Goal: Task Accomplishment & Management: Manage account settings

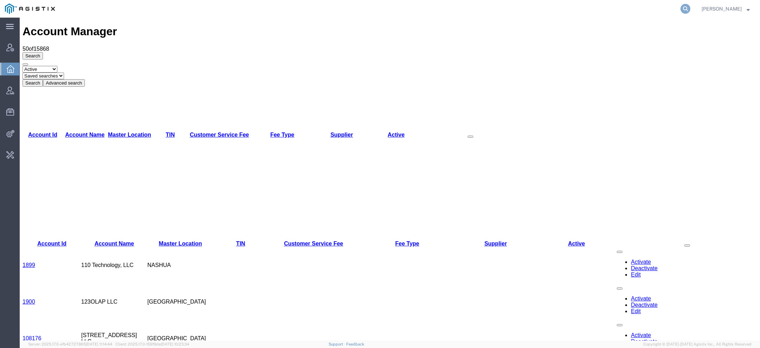
click at [688, 7] on icon at bounding box center [686, 9] width 10 height 10
paste input "Condux"
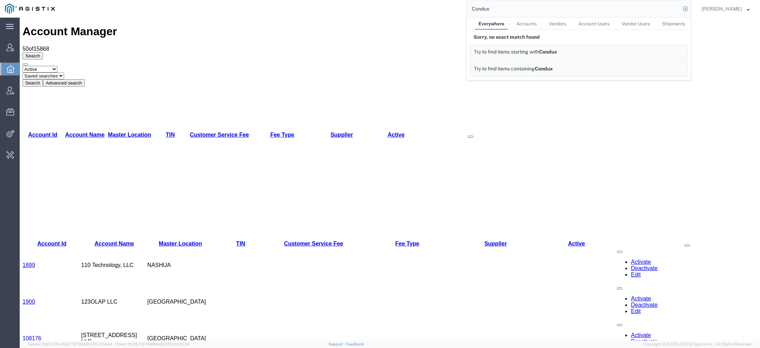
drag, startPoint x: 498, startPoint y: 9, endPoint x: 375, endPoint y: -5, distance: 124.4
click at [375, 0] on html "main_menu Created with Sketch. Collapse Menu Account Manager Overview Vendor Ma…" at bounding box center [380, 174] width 760 height 348
paste input "tturvold@condux.com"
click at [496, 8] on input "tturvold@condux.com" at bounding box center [574, 8] width 214 height 17
drag, startPoint x: 490, startPoint y: 8, endPoint x: 429, endPoint y: -15, distance: 65.8
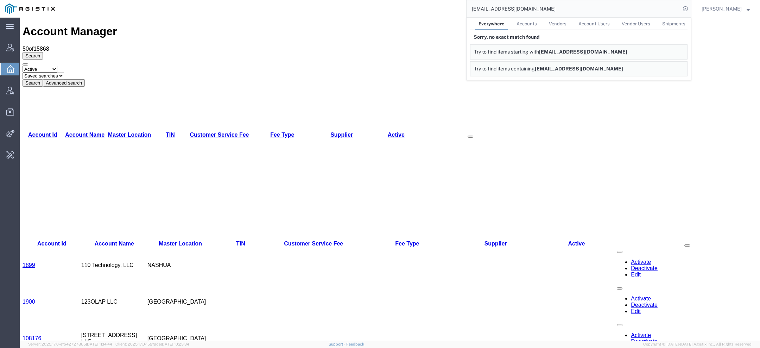
click at [429, 0] on html "main_menu Created with Sketch. Collapse Menu Account Manager Overview Vendor Ma…" at bounding box center [380, 174] width 760 height 348
drag, startPoint x: 513, startPoint y: 11, endPoint x: 345, endPoint y: -28, distance: 172.3
click at [345, 0] on html "main_menu Created with Sketch. Collapse Menu Account Manager Overview Vendor Ma…" at bounding box center [380, 174] width 760 height 348
paste input "56536000"
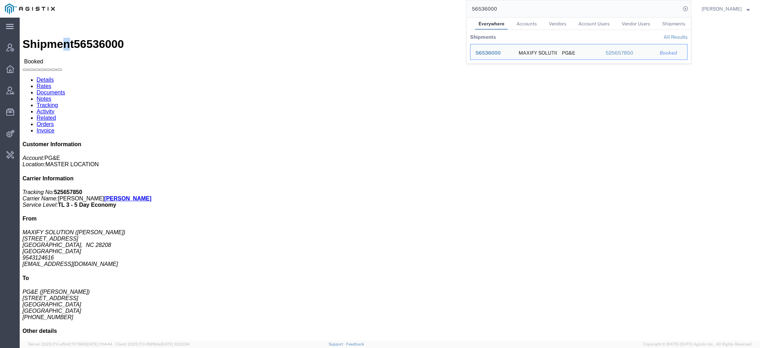
click h1 "Shipment 56536000"
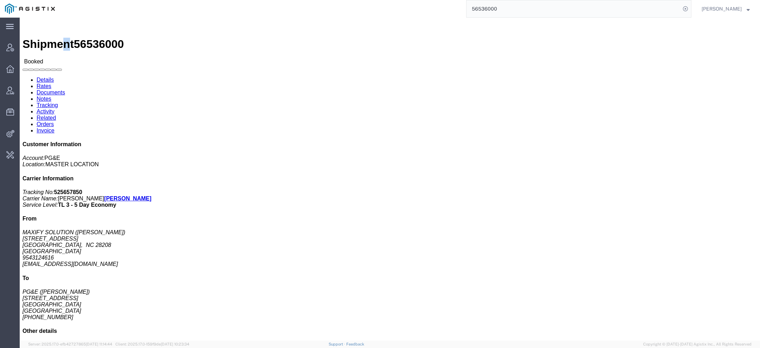
copy h1 "n"
drag, startPoint x: 525, startPoint y: 13, endPoint x: 383, endPoint y: -12, distance: 144.3
click at [383, 0] on html "main_menu Created with Sketch. Collapse Menu Account Manager Overview Vendor Ma…" at bounding box center [380, 174] width 760 height 348
paste input "n"
type input "amentum"
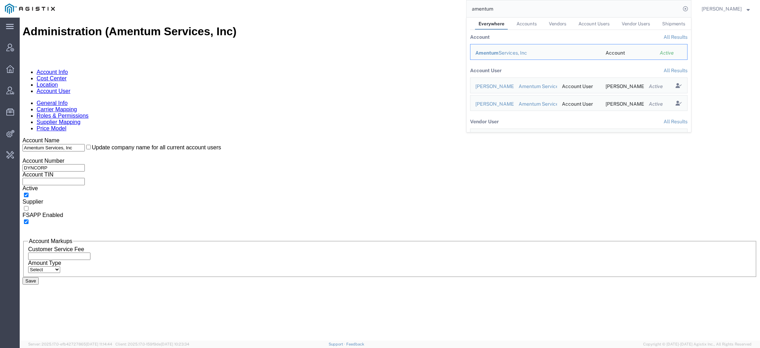
click at [58, 82] on link "Location" at bounding box center [47, 85] width 21 height 6
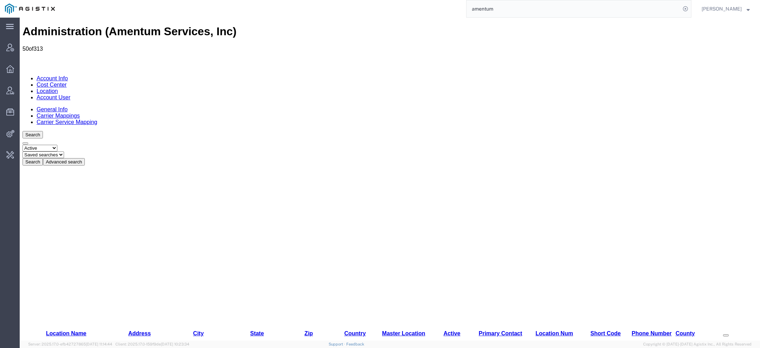
click at [85, 158] on button "Advanced search" at bounding box center [64, 161] width 42 height 7
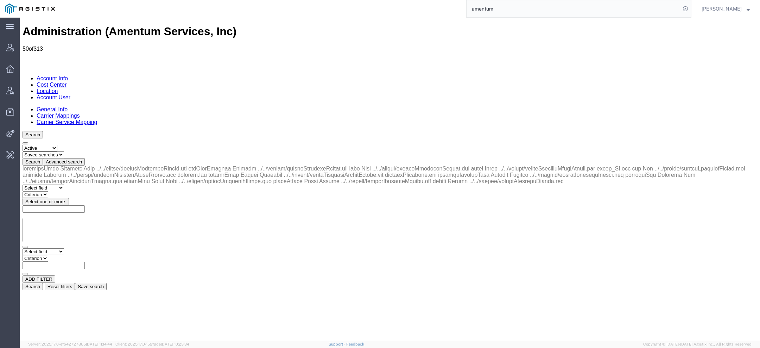
click at [58, 248] on select "Select field Address City Country County Location Name Location Num Master Loca…" at bounding box center [44, 251] width 42 height 7
select select "locationName"
click at [23, 248] on select "Select field Address City Country County Location Name Location Num Master Loca…" at bounding box center [44, 251] width 42 height 7
click at [65, 255] on select "Criterion contains does not contain is is blank is not blank starts with" at bounding box center [44, 258] width 42 height 7
select select "contains"
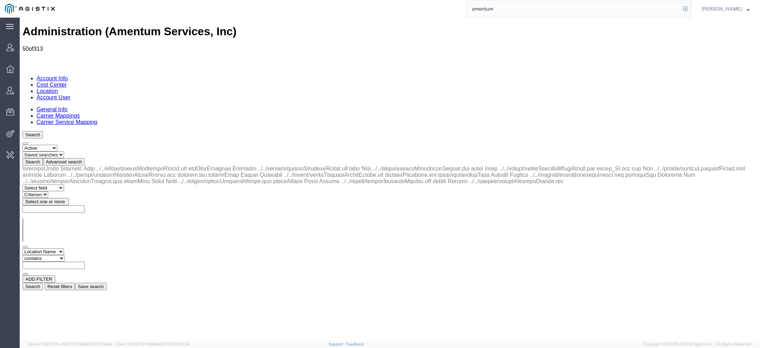
click at [65, 255] on select "Criterion contains does not contain is is blank is not blank starts with" at bounding box center [44, 258] width 42 height 7
paste input "AFM-E_RIAF"
type input "AFM-E_RIAF"
click at [43, 283] on button "Search" at bounding box center [33, 286] width 20 height 7
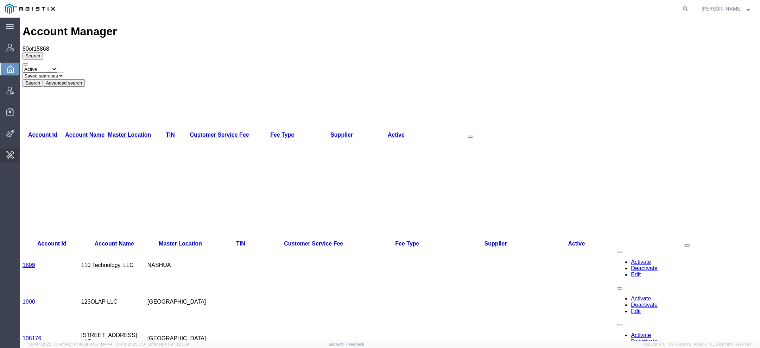
click at [0, 0] on span "Locations grouping" at bounding box center [0, 0] width 0 height 0
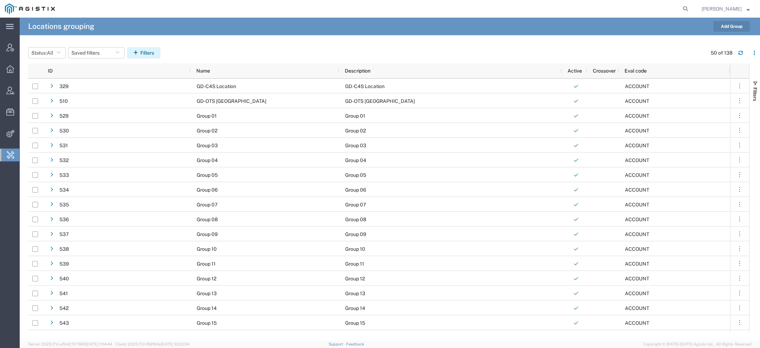
click at [149, 55] on button "Filters" at bounding box center [143, 52] width 33 height 11
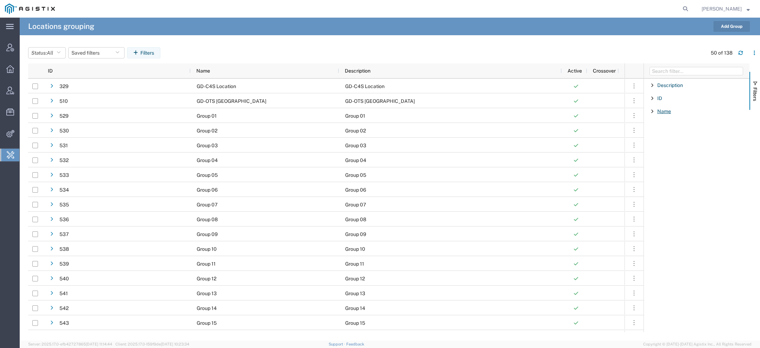
click at [662, 112] on span "Name" at bounding box center [665, 111] width 14 height 6
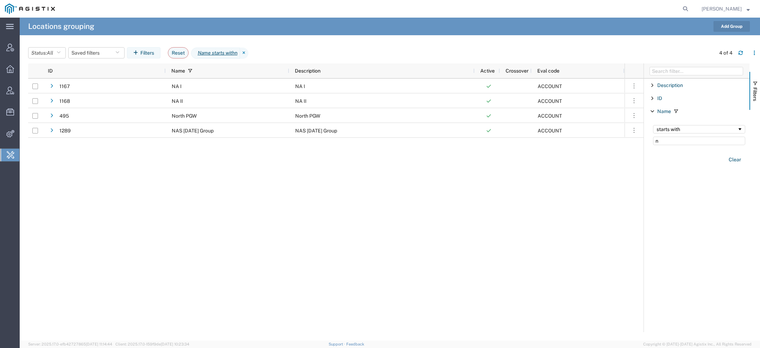
type input "n"
paste input "AFM-E"
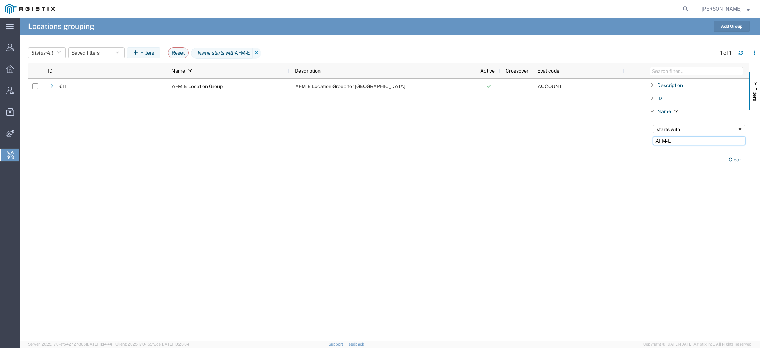
type input "AFM-E"
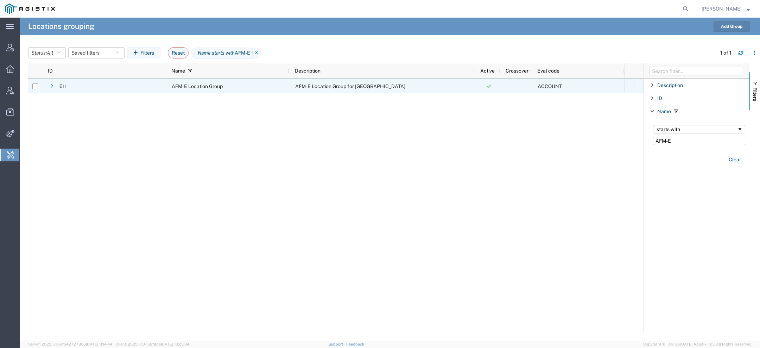
click at [50, 86] on icon at bounding box center [51, 86] width 3 height 5
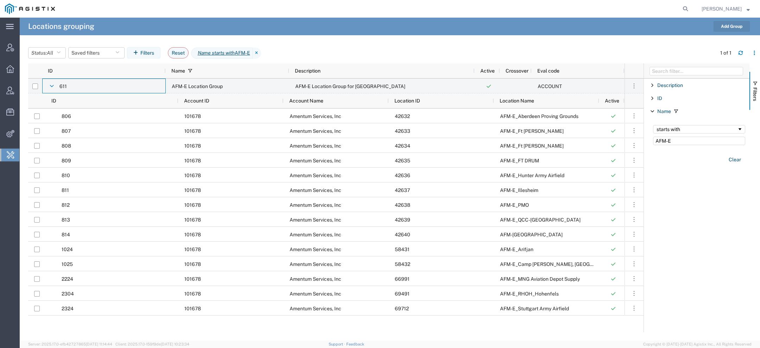
click at [728, 25] on button "Add Group" at bounding box center [732, 26] width 36 height 11
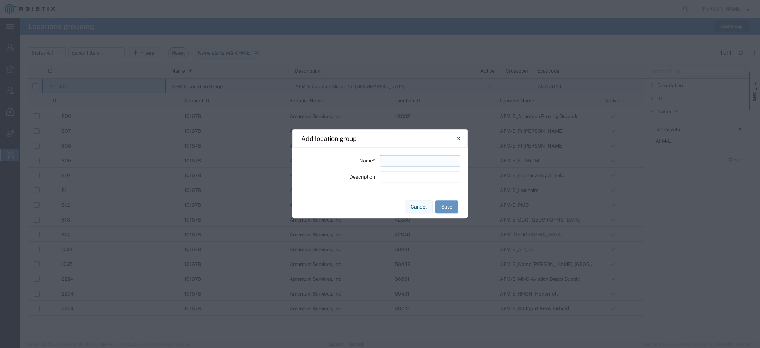
click at [395, 157] on input "text" at bounding box center [420, 160] width 80 height 11
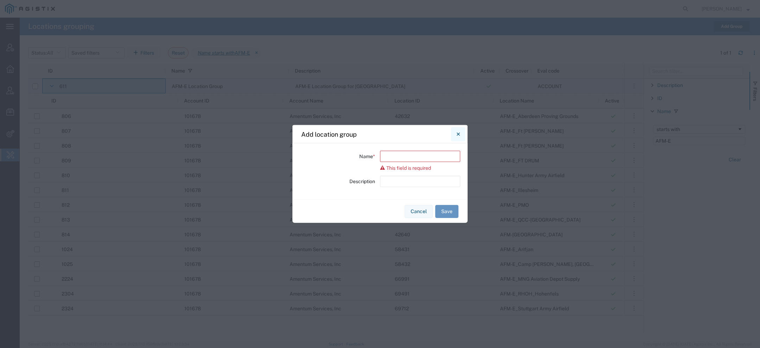
click at [456, 140] on button "Close" at bounding box center [458, 134] width 14 height 14
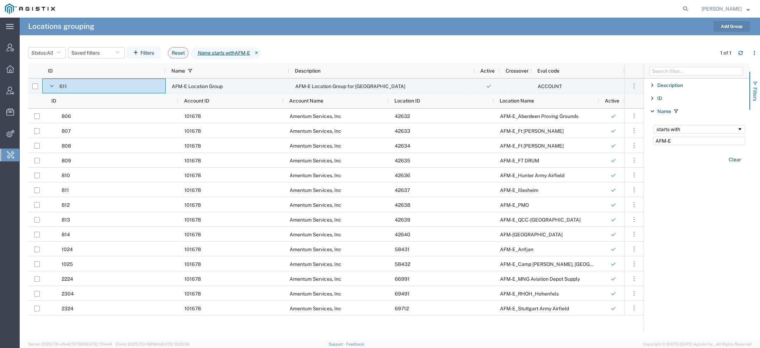
click at [754, 93] on span "Filters" at bounding box center [756, 94] width 6 height 14
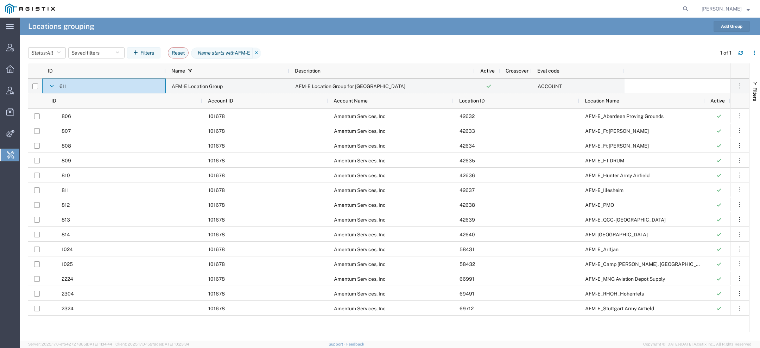
click at [734, 24] on button "Add Group" at bounding box center [732, 26] width 36 height 11
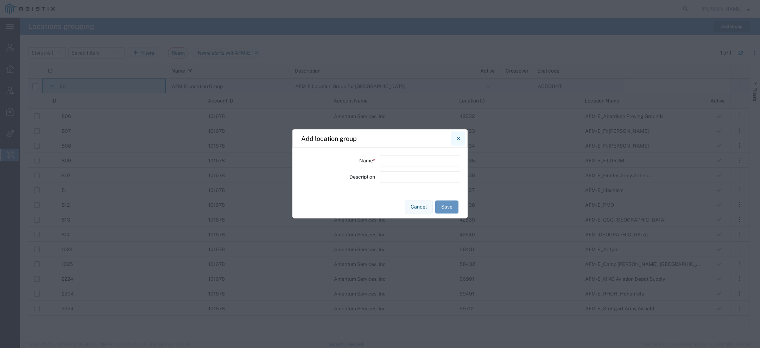
click at [458, 139] on icon "Close" at bounding box center [458, 138] width 3 height 3
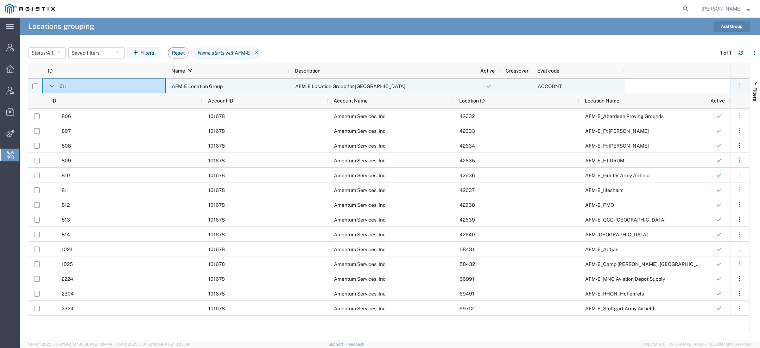
click at [342, 86] on span "AFM-E Location Group for DynCorp" at bounding box center [350, 86] width 110 height 6
click at [739, 87] on icon "button" at bounding box center [739, 85] width 7 height 7
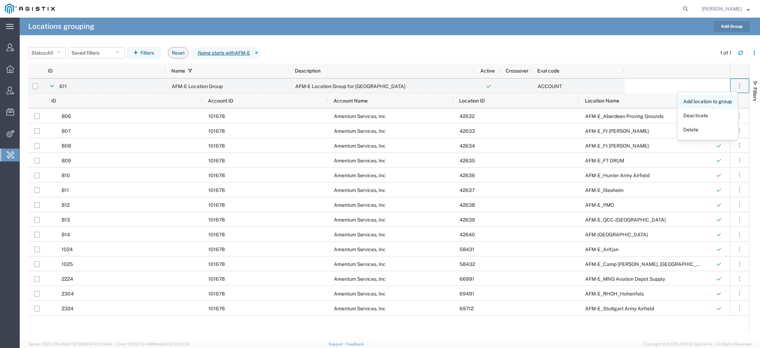
click at [709, 101] on link "Add location to group" at bounding box center [708, 101] width 60 height 13
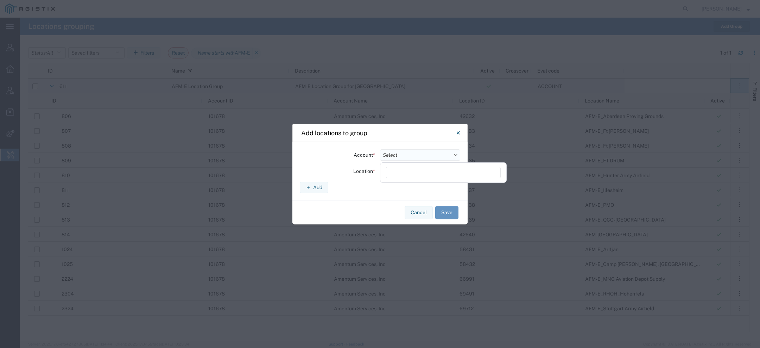
click at [399, 152] on input "text" at bounding box center [420, 154] width 80 height 11
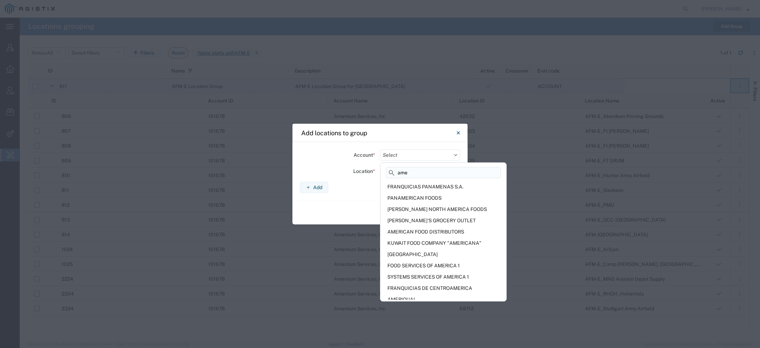
paste input "n"
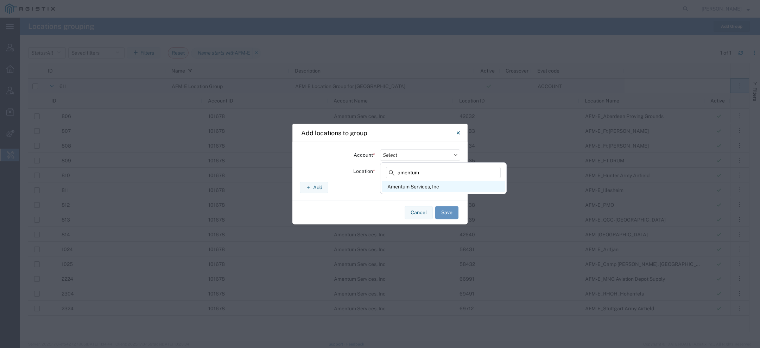
type input "amentum"
click at [427, 190] on div "Amentum Services, Inc" at bounding box center [443, 186] width 123 height 11
type input "Amentum Services, Inc"
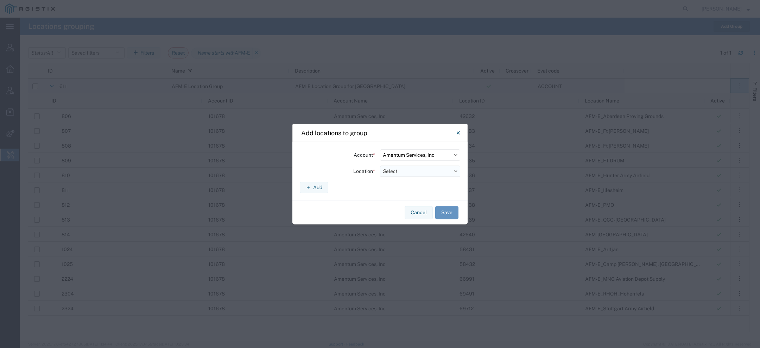
click at [402, 175] on input "text" at bounding box center [420, 170] width 80 height 11
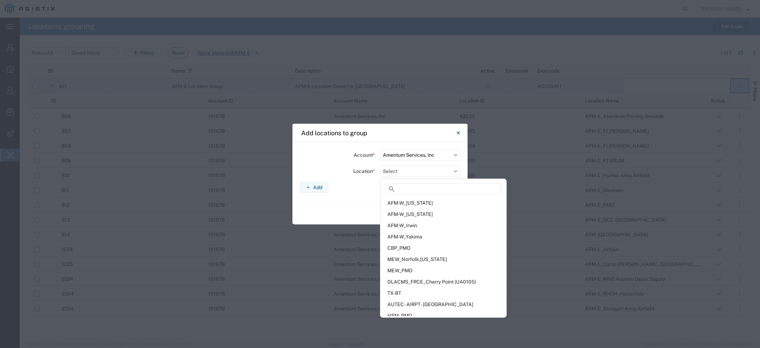
paste input "AFM-E_RIAF"
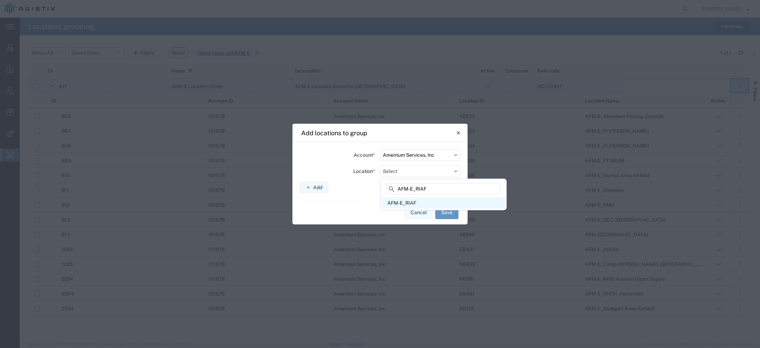
type input "AFM-E_RIAF"
click at [422, 205] on div "AFM-E_RIAF" at bounding box center [443, 202] width 123 height 11
type input "AFM-E_RIAF"
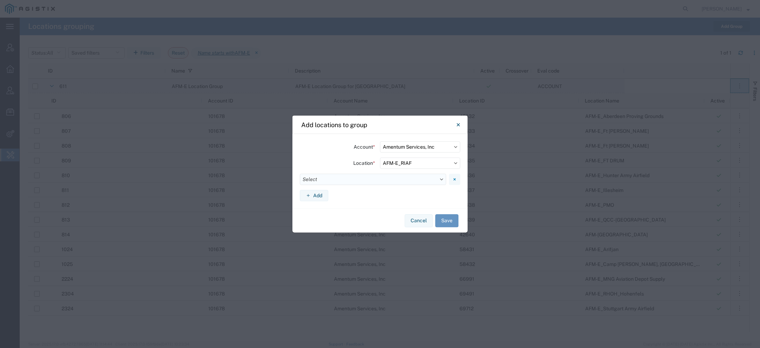
click at [398, 181] on input "text" at bounding box center [373, 179] width 146 height 11
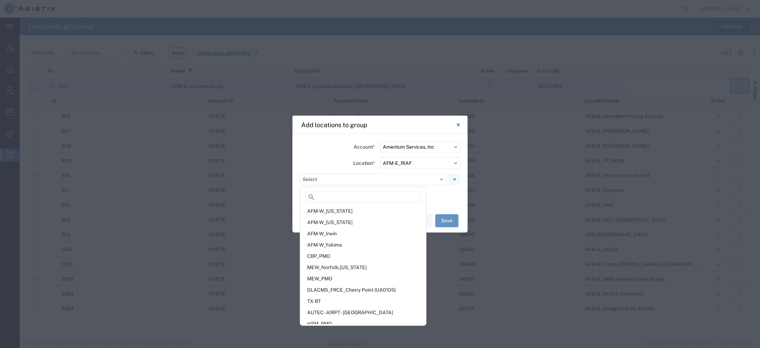
click at [340, 153] on form "Account * Amentum Services, Inc Location * AFM-E_RIAF Add" at bounding box center [380, 171] width 161 height 60
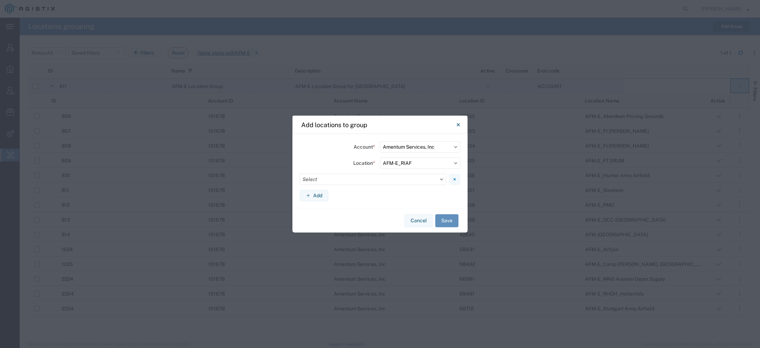
click at [446, 220] on button "Save" at bounding box center [446, 220] width 23 height 13
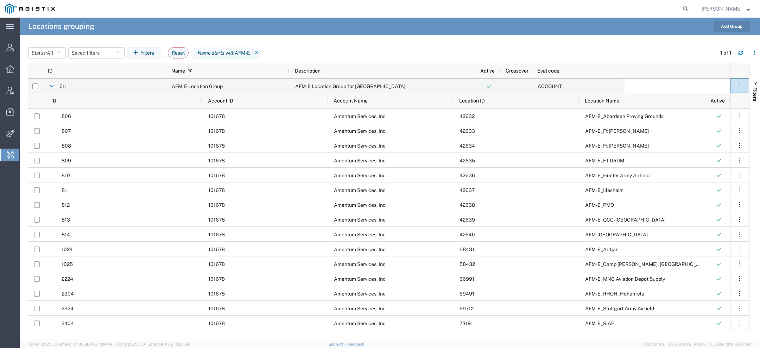
click at [690, 13] on form at bounding box center [685, 9] width 11 height 18
click at [688, 9] on icon at bounding box center [686, 9] width 10 height 10
paste input "56563419"
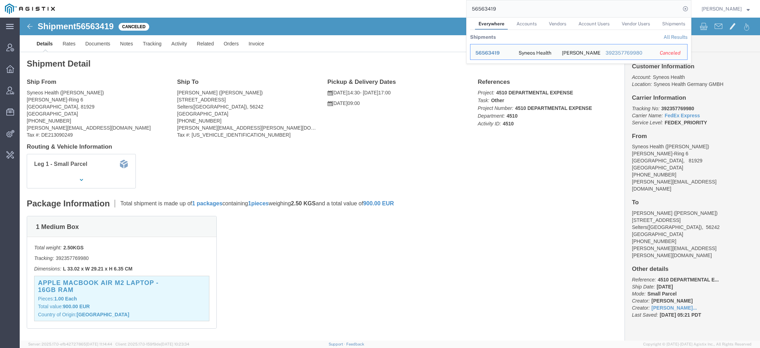
click ul "Details Rates Documents Notes Tracking Activity Related Orders Invoice"
drag, startPoint x: 505, startPoint y: 10, endPoint x: 436, endPoint y: -4, distance: 70.1
click at [436, 0] on html "main_menu Created with Sketch. Collapse Menu Account Manager Overview Vendor Ma…" at bounding box center [380, 174] width 760 height 348
paste input "3"
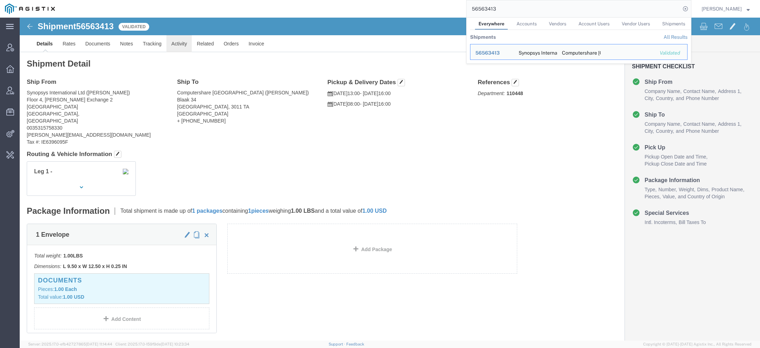
click link "Activity"
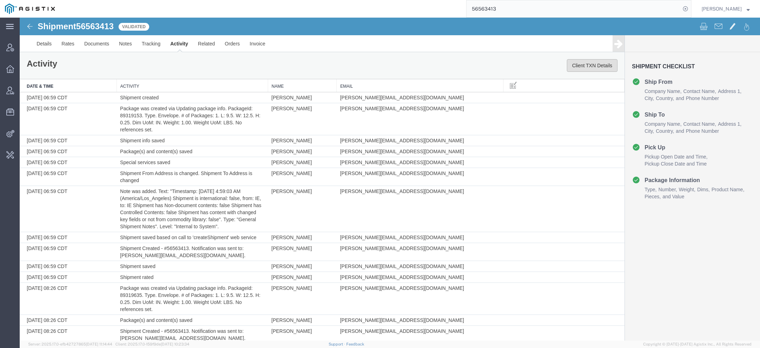
click at [587, 64] on button "Client TXN Details" at bounding box center [592, 65] width 51 height 13
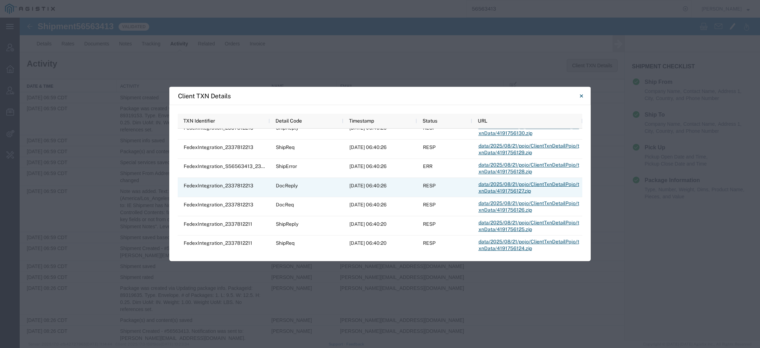
scroll to position [1, 0]
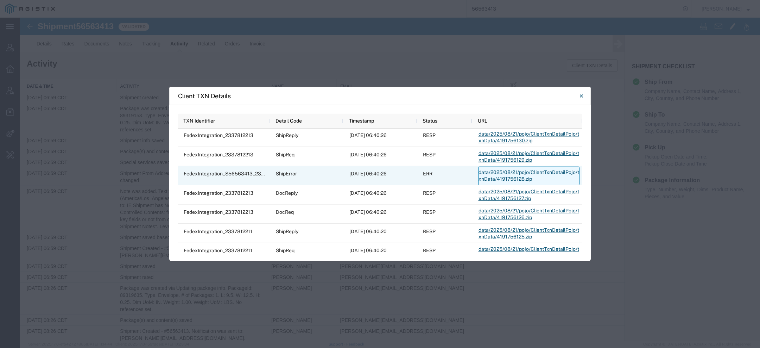
click at [497, 171] on link "data/2025/08/21/pojo/ClientTxnDetailPojo/txnData/4191756128.zip" at bounding box center [528, 175] width 101 height 19
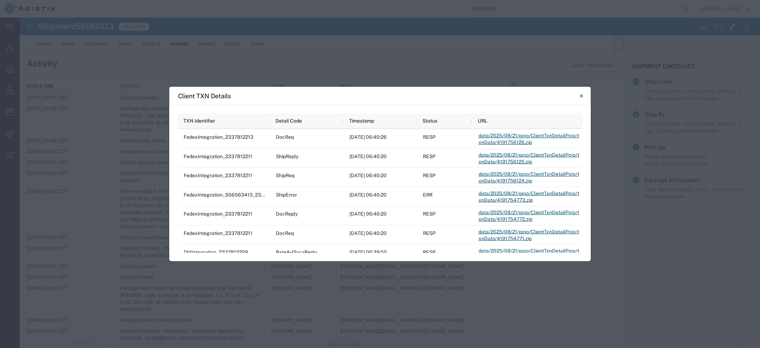
scroll to position [0, 0]
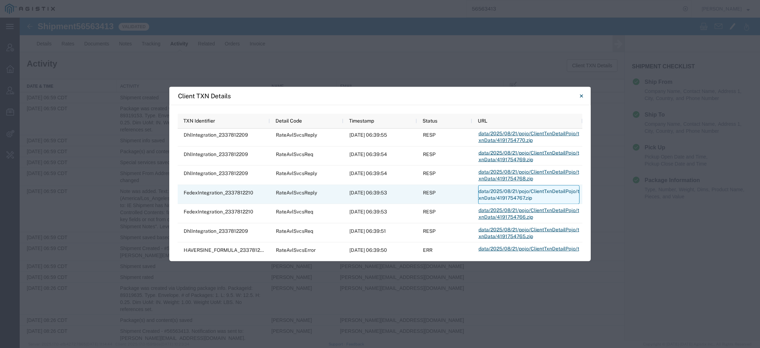
click at [515, 190] on link "data/2025/08/21/pojo/ClientTxnDetailPojo/txnData/4191754767.zip" at bounding box center [528, 194] width 101 height 19
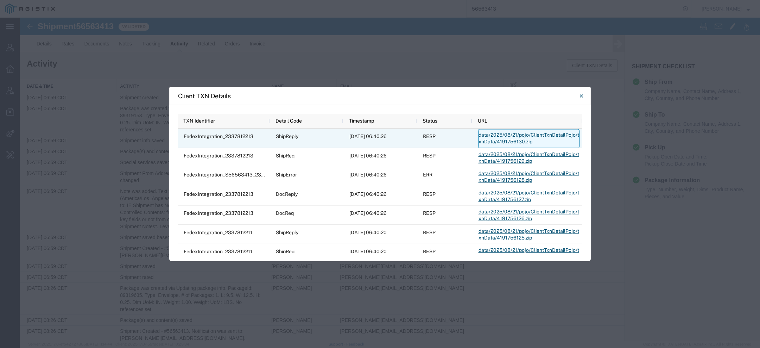
click at [490, 139] on link "data/2025/08/21/pojo/ClientTxnDetailPojo/txnData/4191756130.zip" at bounding box center [528, 138] width 101 height 19
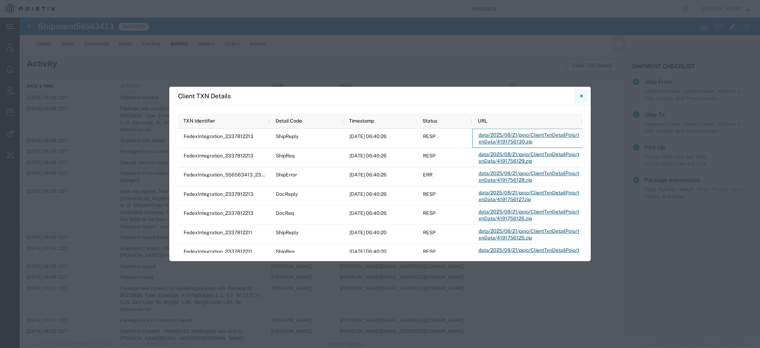
click at [580, 97] on icon "Close" at bounding box center [581, 96] width 3 height 8
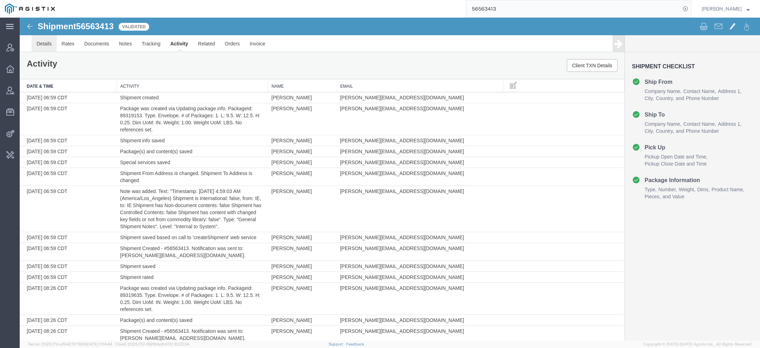
click at [42, 42] on link "Details" at bounding box center [44, 43] width 25 height 17
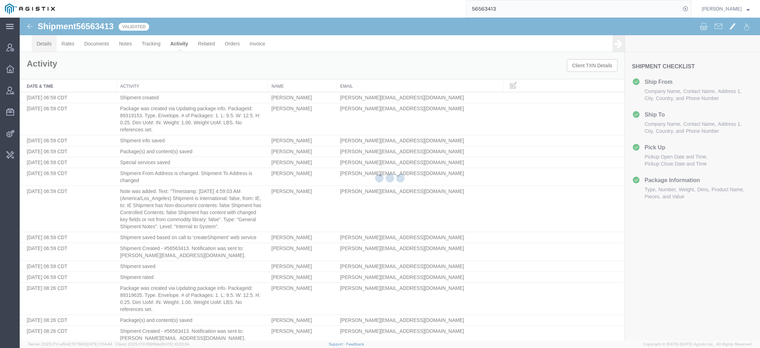
click at [42, 42] on div at bounding box center [390, 179] width 741 height 323
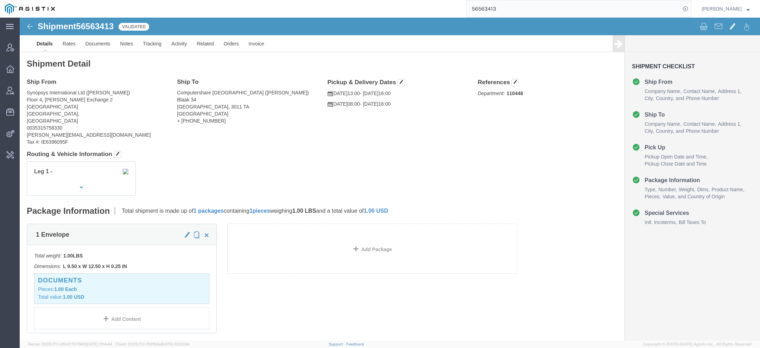
click p "Pieces: 1.00 Each"
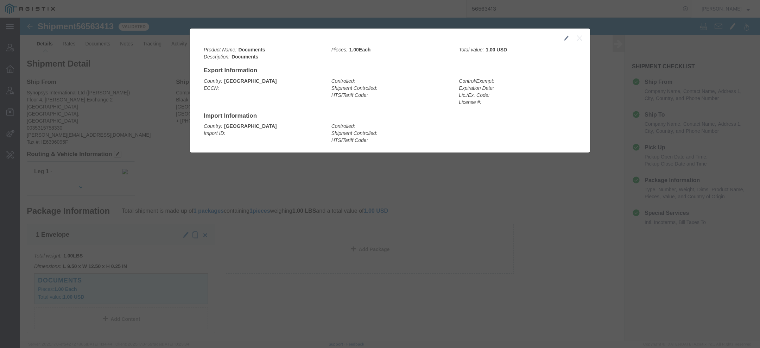
click icon "button"
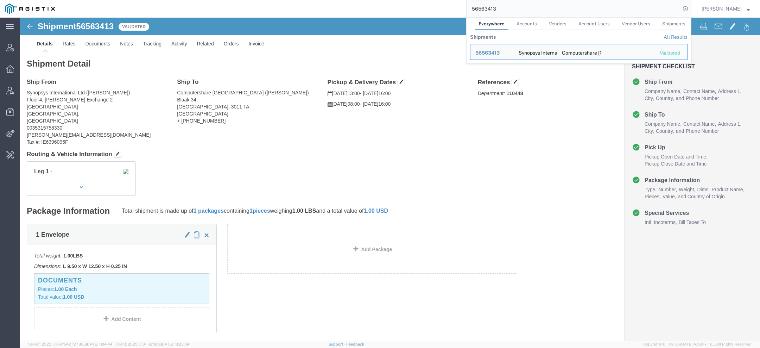
drag, startPoint x: 504, startPoint y: 12, endPoint x: 396, endPoint y: 2, distance: 108.9
click at [410, 2] on div "56563413 Everywhere Accounts Vendors Account Users Vendor Users Shipments Shipm…" at bounding box center [376, 9] width 632 height 18
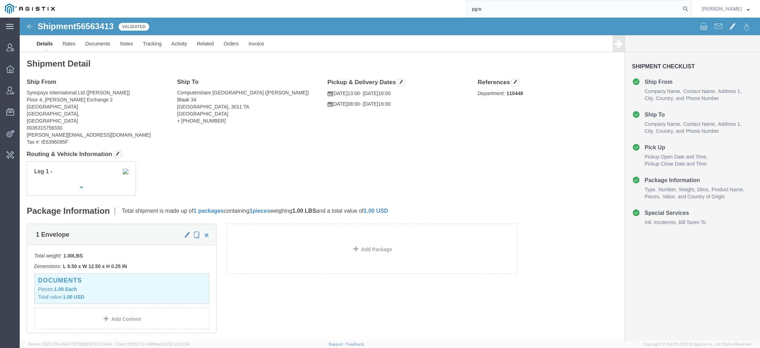
type input "pgw"
click at [396, 2] on div "pgw" at bounding box center [376, 9] width 632 height 18
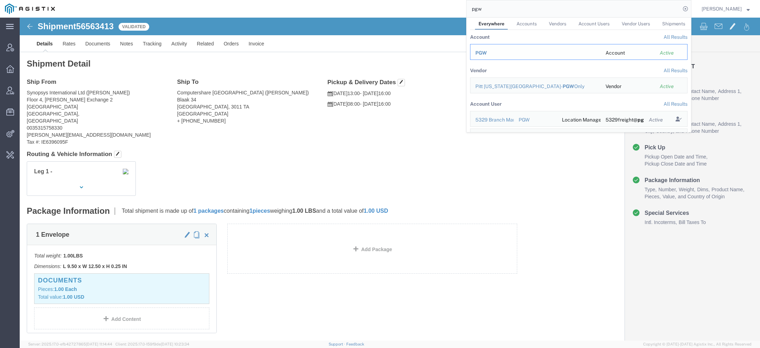
click at [489, 50] on div "PGW" at bounding box center [536, 52] width 120 height 7
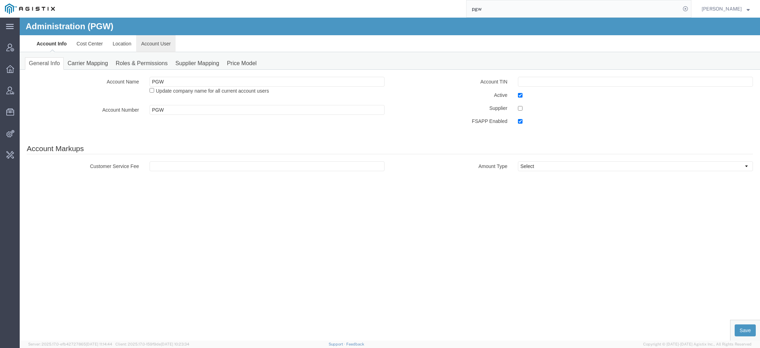
click at [146, 47] on link "Account User" at bounding box center [155, 43] width 39 height 17
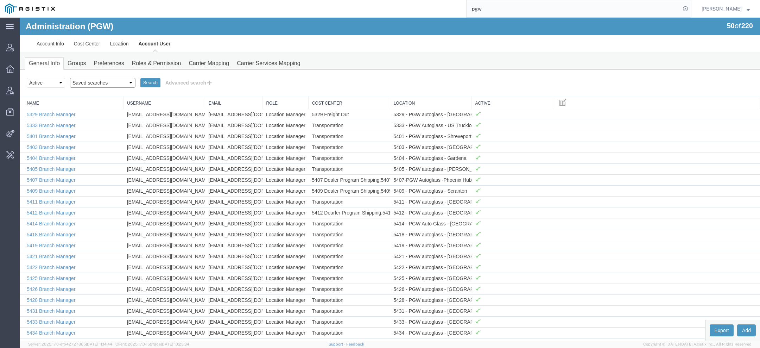
click at [99, 83] on select "Saved searches Exclude Branch Manager Jason Offline user" at bounding box center [102, 83] width 65 height 10
select select "Offline user"
click at [70, 78] on select "Saved searches Exclude Branch Manager Jason Offline user" at bounding box center [102, 83] width 65 height 10
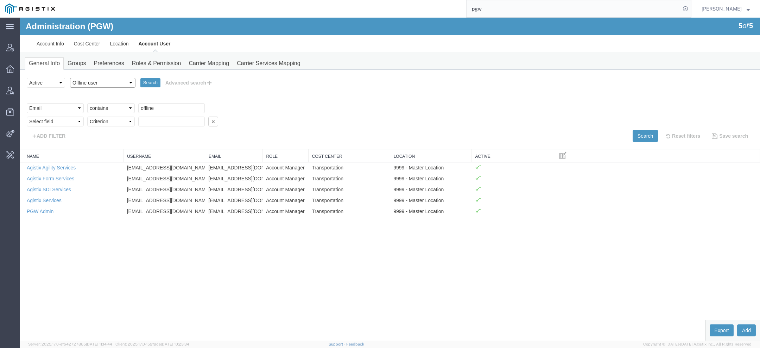
click at [86, 83] on select "Saved searches Exclude Branch Manager Jason Offline user" at bounding box center [102, 83] width 65 height 10
select select "Exclude Branch Manager"
click at [70, 78] on select "Saved searches Exclude Branch Manager Jason Offline user" at bounding box center [102, 83] width 65 height 10
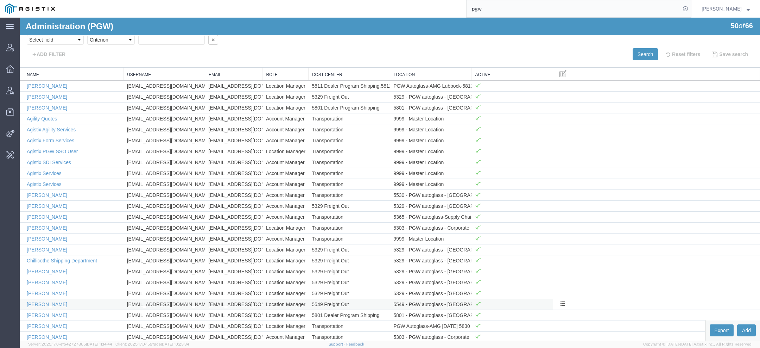
scroll to position [111, 0]
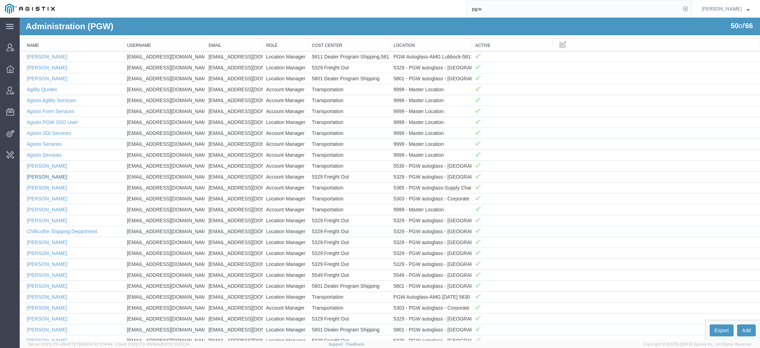
click at [47, 175] on link "Amber Hickey" at bounding box center [47, 177] width 40 height 6
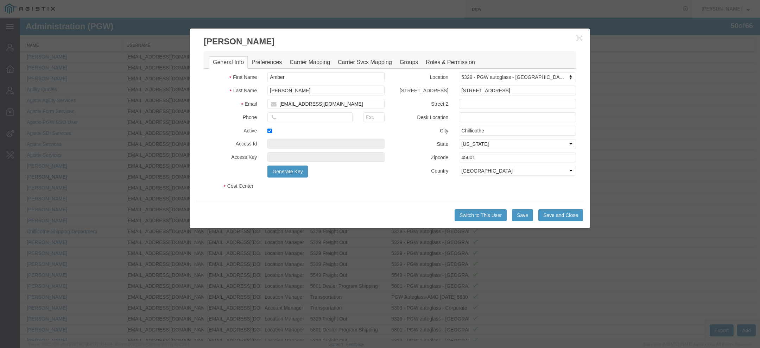
select select "COSTCENTER"
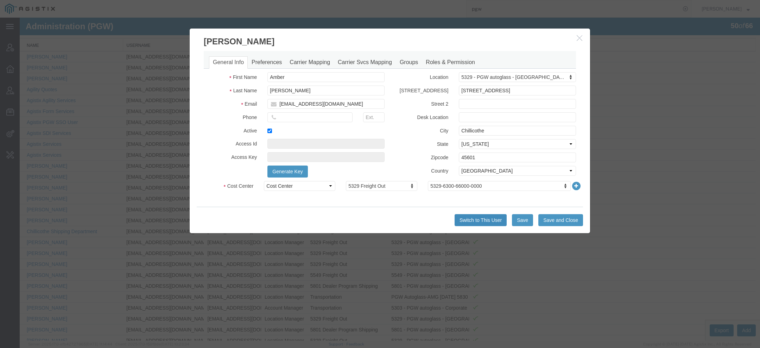
click at [468, 220] on button "Switch to This User" at bounding box center [481, 220] width 52 height 12
